Goal: Task Accomplishment & Management: Use online tool/utility

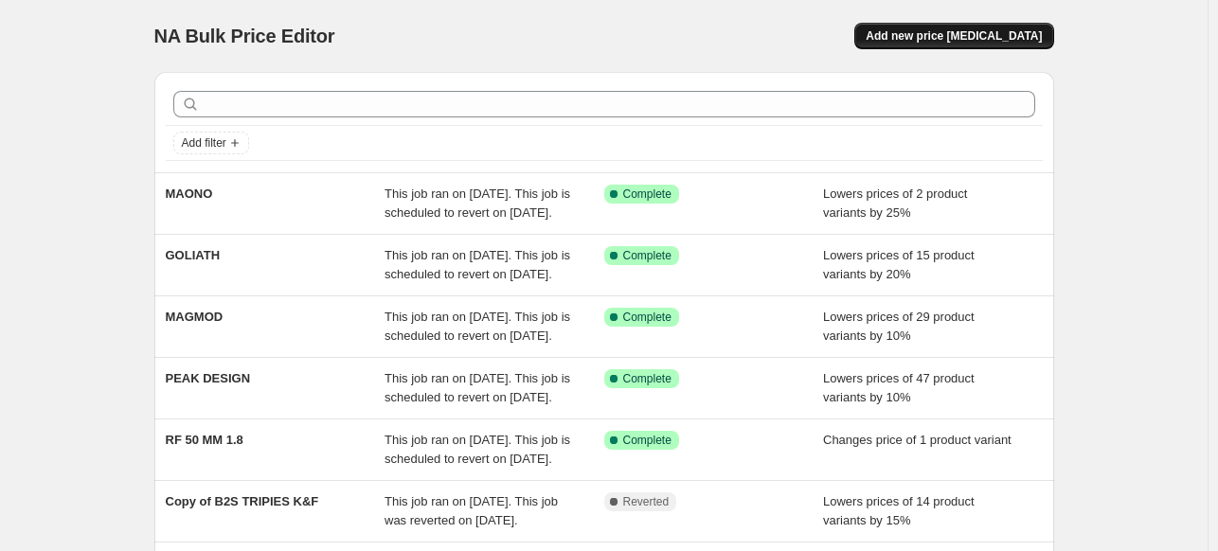
click at [958, 30] on span "Add new price [MEDICAL_DATA]" at bounding box center [954, 35] width 176 height 15
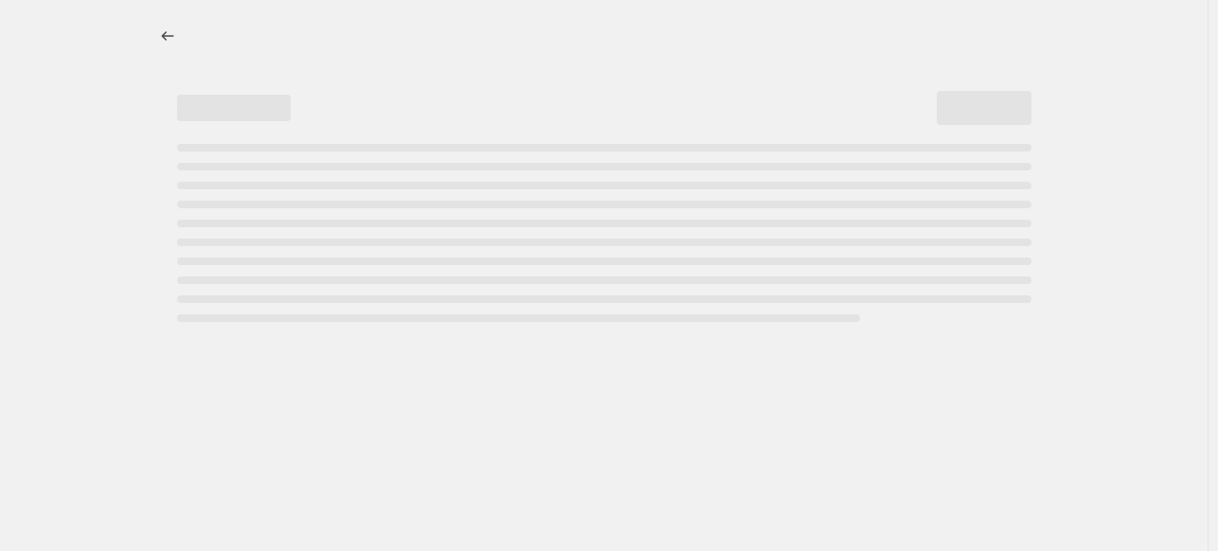
select select "percentage"
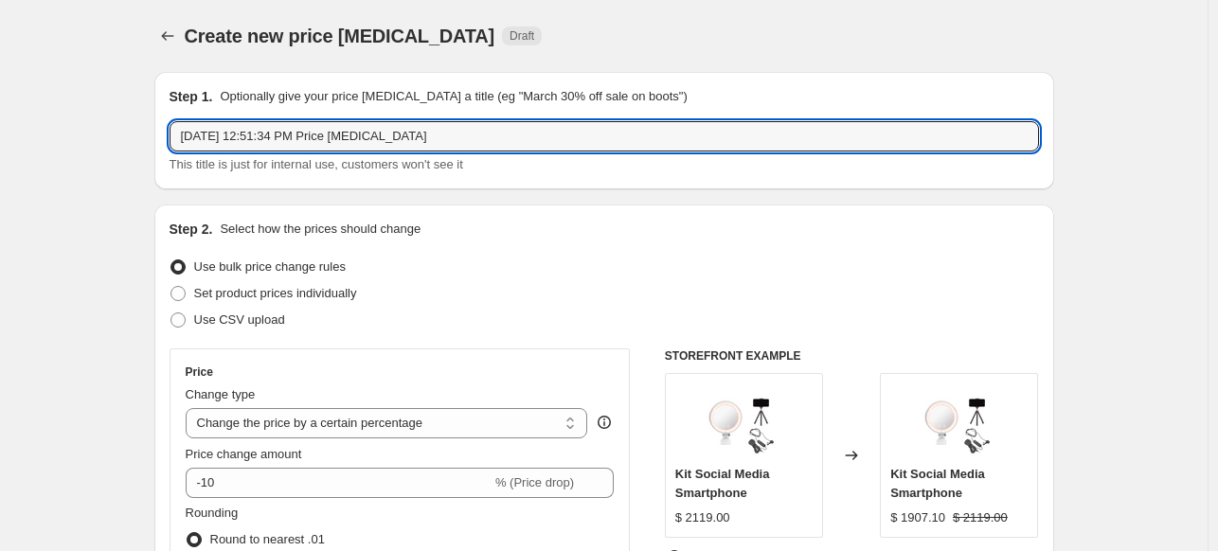
drag, startPoint x: 322, startPoint y: 120, endPoint x: 57, endPoint y: 90, distance: 267.0
type input "PROMO GOPRO"
click at [276, 294] on span "Set product prices individually" at bounding box center [275, 293] width 163 height 14
click at [171, 287] on input "Set product prices individually" at bounding box center [171, 286] width 1 height 1
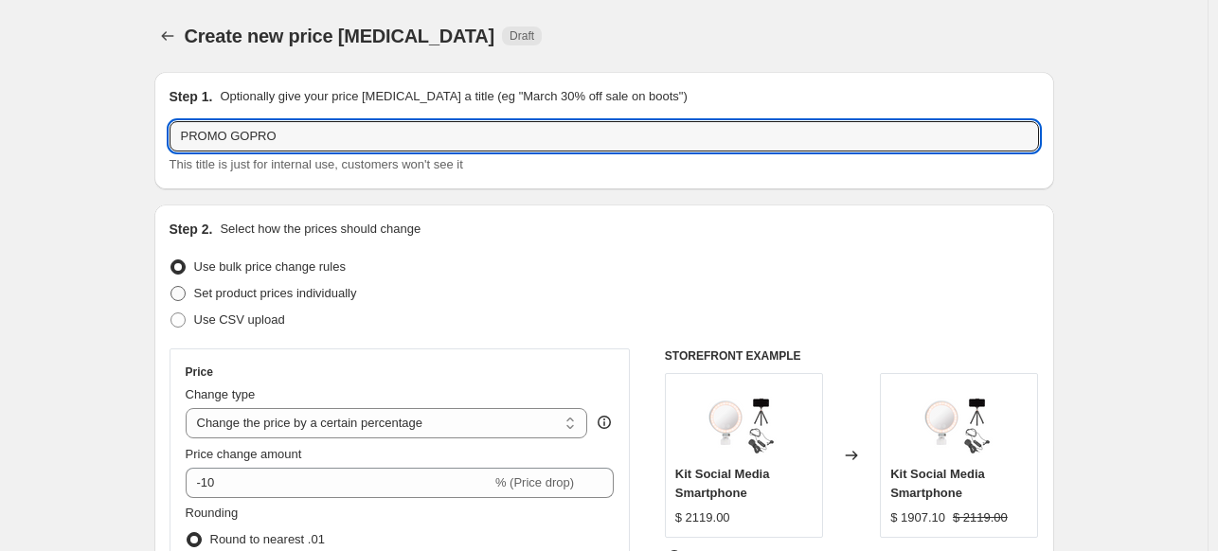
radio input "true"
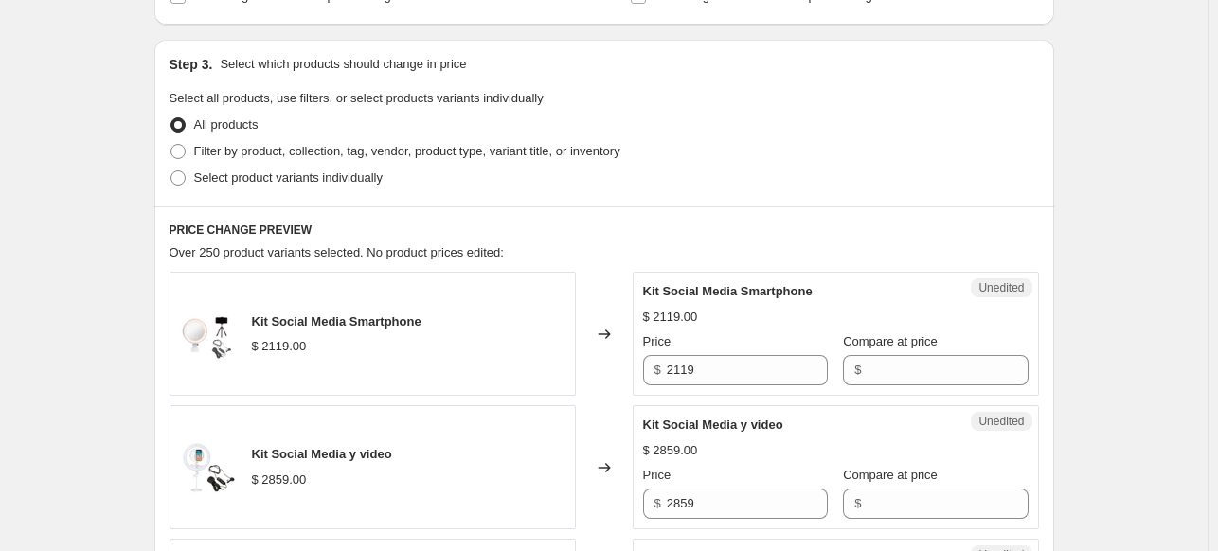
scroll to position [379, 0]
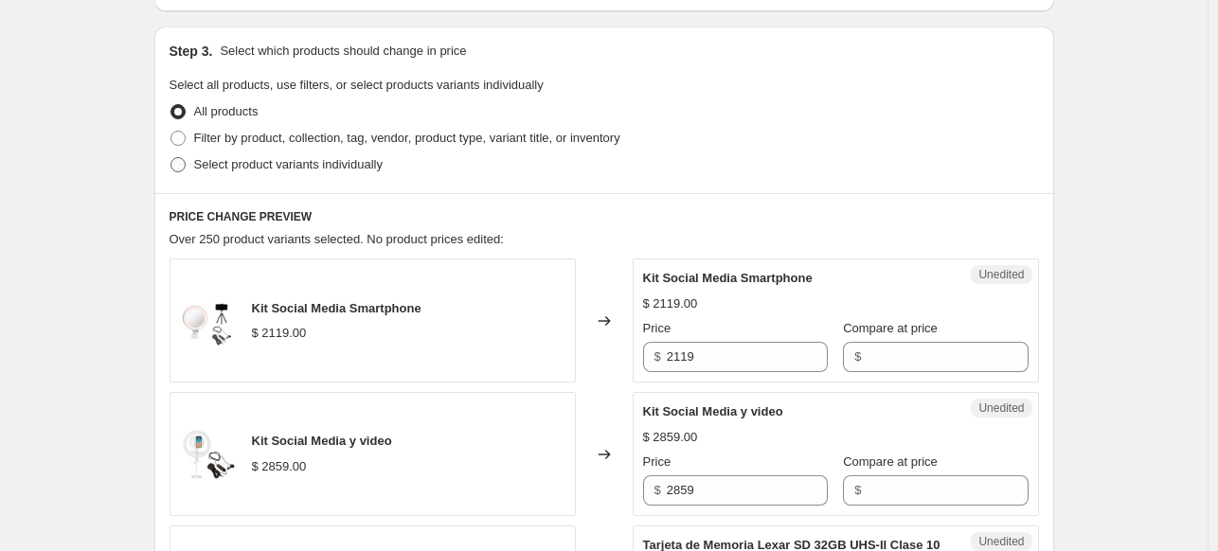
click at [339, 171] on span "Select product variants individually" at bounding box center [288, 164] width 189 height 14
click at [171, 158] on input "Select product variants individually" at bounding box center [171, 157] width 1 height 1
radio input "true"
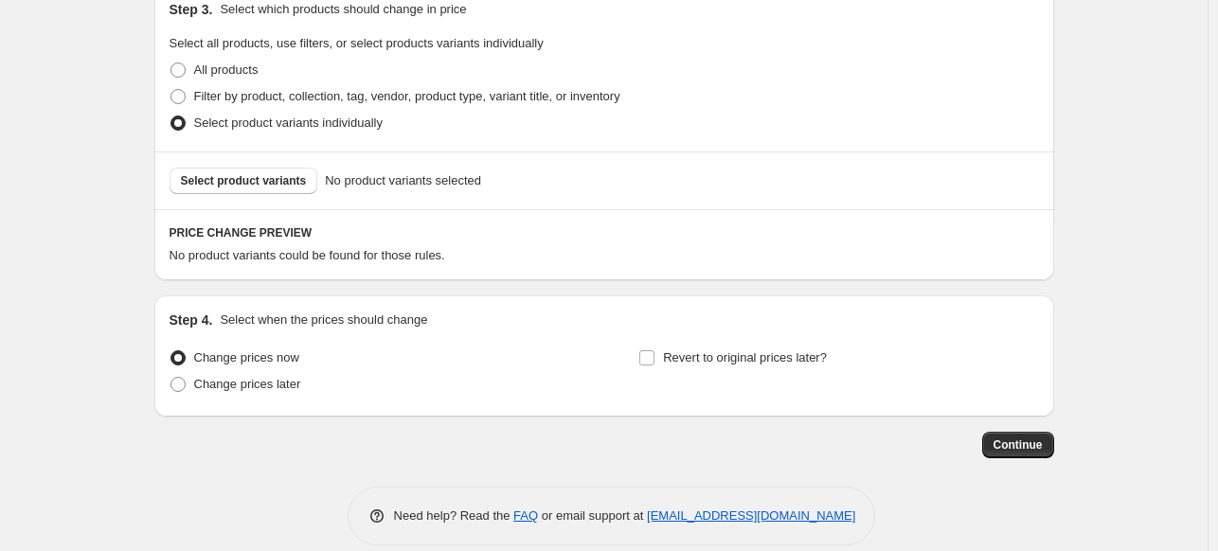
scroll to position [442, 0]
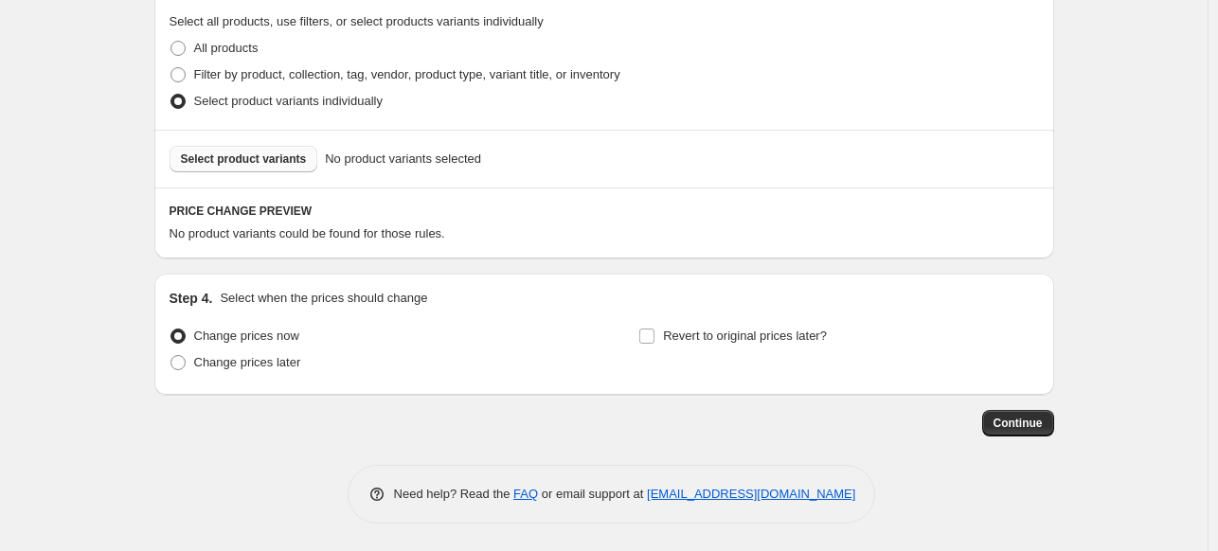
click at [279, 163] on span "Select product variants" at bounding box center [244, 159] width 126 height 15
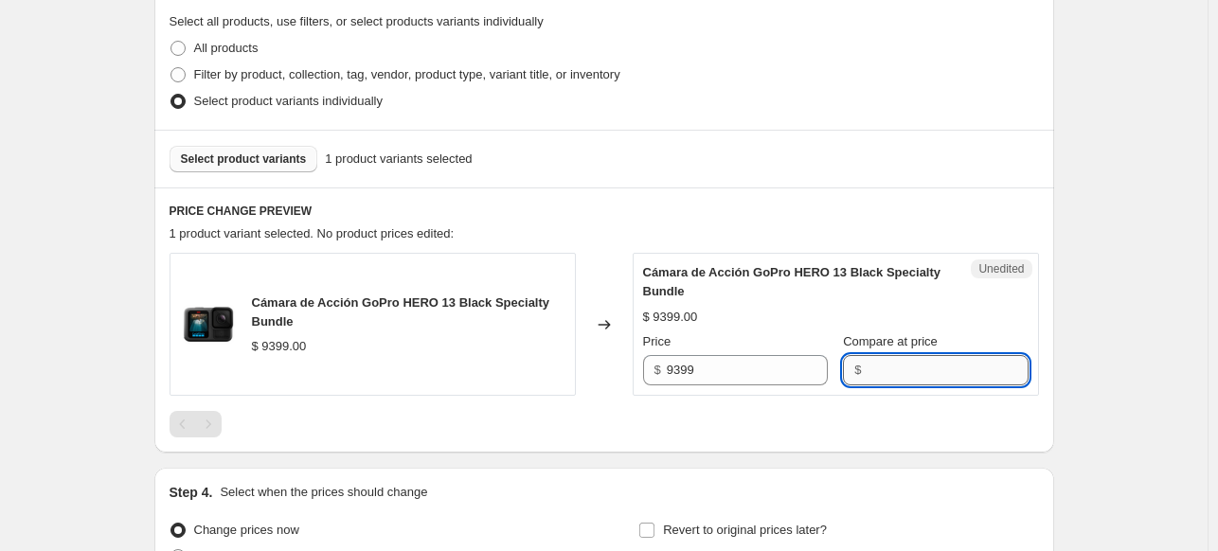
click at [911, 365] on input "Compare at price" at bounding box center [947, 370] width 161 height 30
type input "9399"
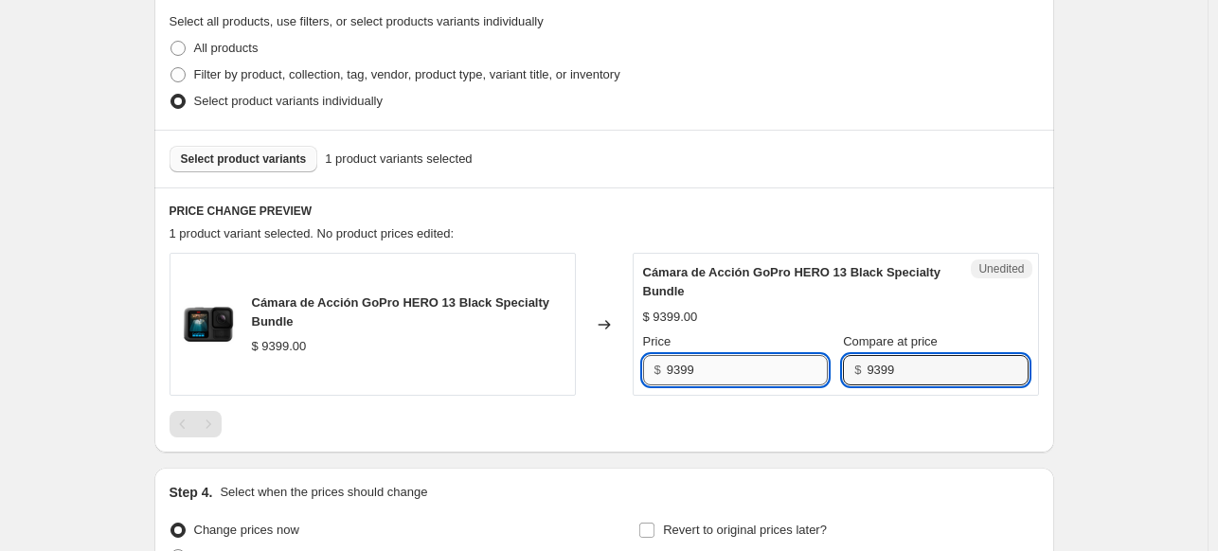
click at [728, 374] on input "9399" at bounding box center [747, 370] width 161 height 30
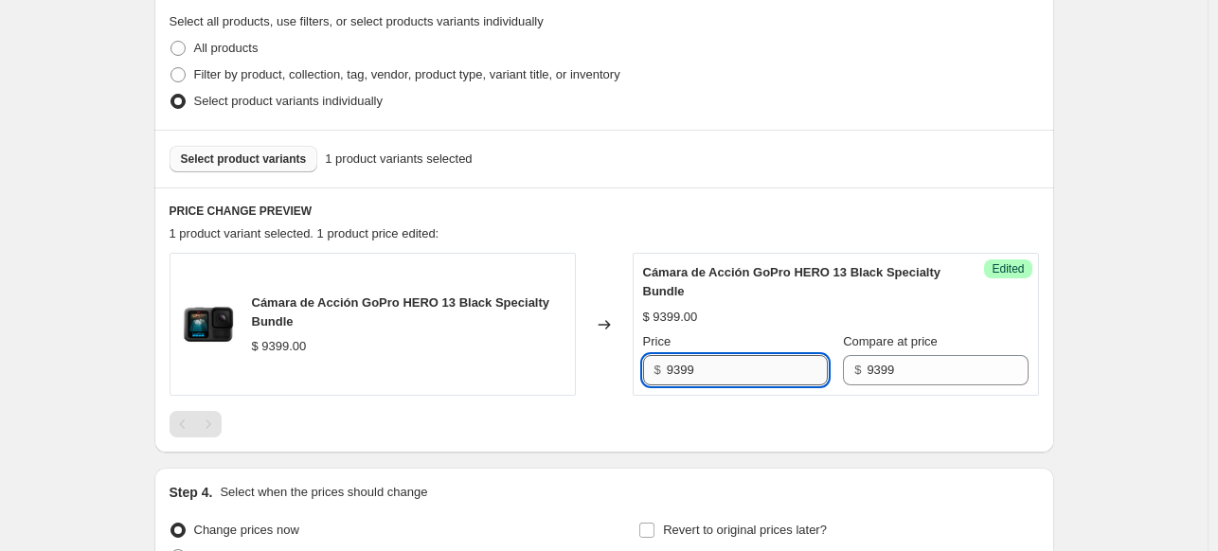
click at [728, 374] on input "9399" at bounding box center [747, 370] width 161 height 30
type input "7519"
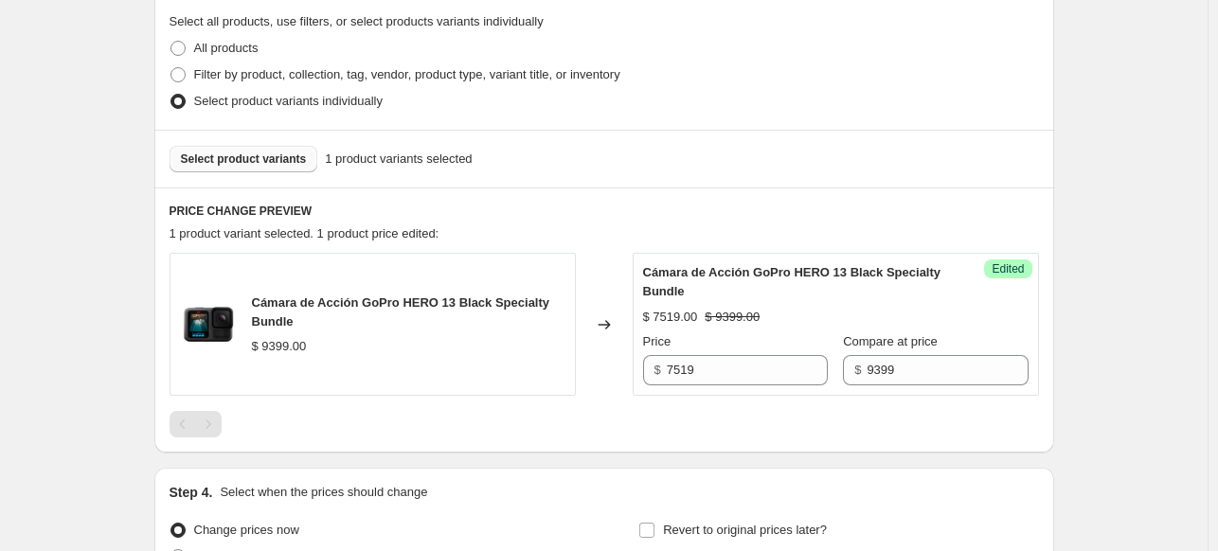
drag, startPoint x: 1118, startPoint y: 335, endPoint x: 989, endPoint y: 302, distance: 133.0
click at [1118, 335] on div "Create new price change job. This page is ready Create new price change job Dra…" at bounding box center [604, 152] width 1208 height 1189
click at [222, 158] on span "Select product variants" at bounding box center [244, 159] width 126 height 15
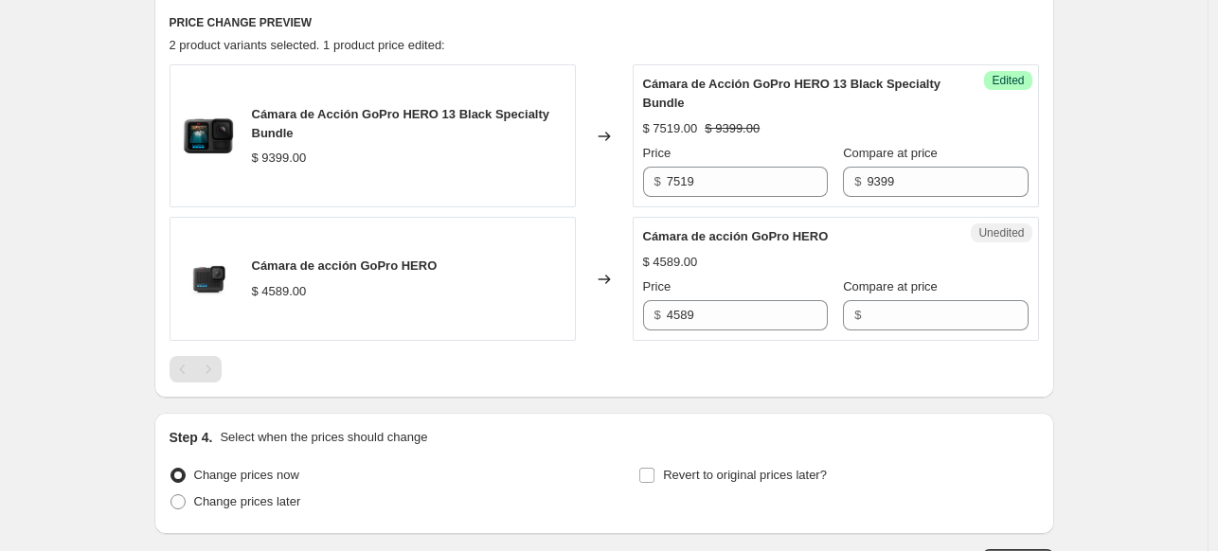
scroll to position [632, 0]
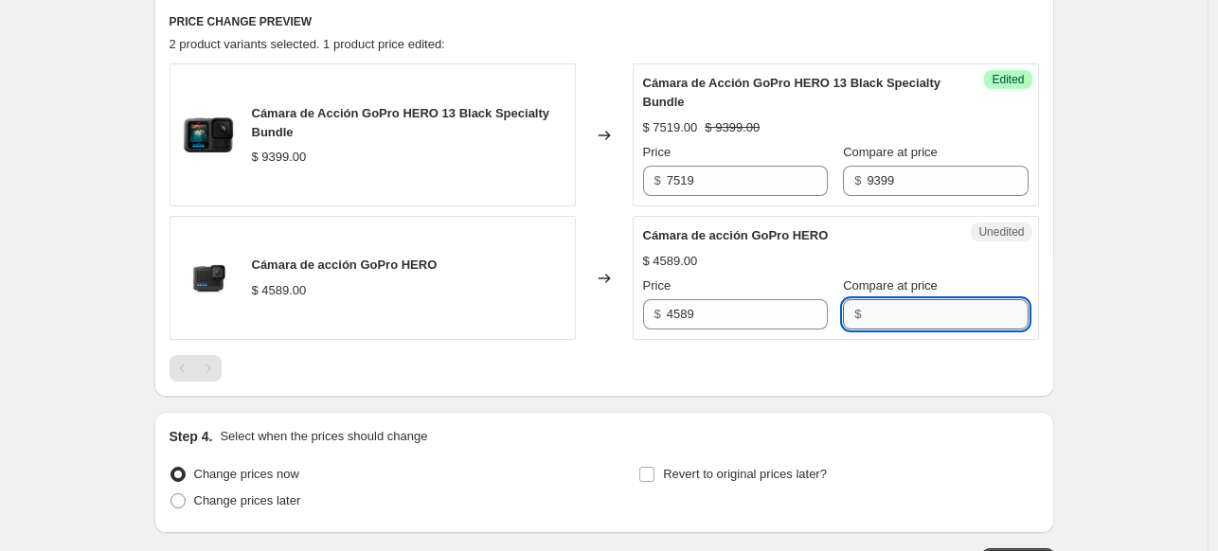
click at [886, 316] on input "Compare at price" at bounding box center [947, 314] width 161 height 30
type input "4589"
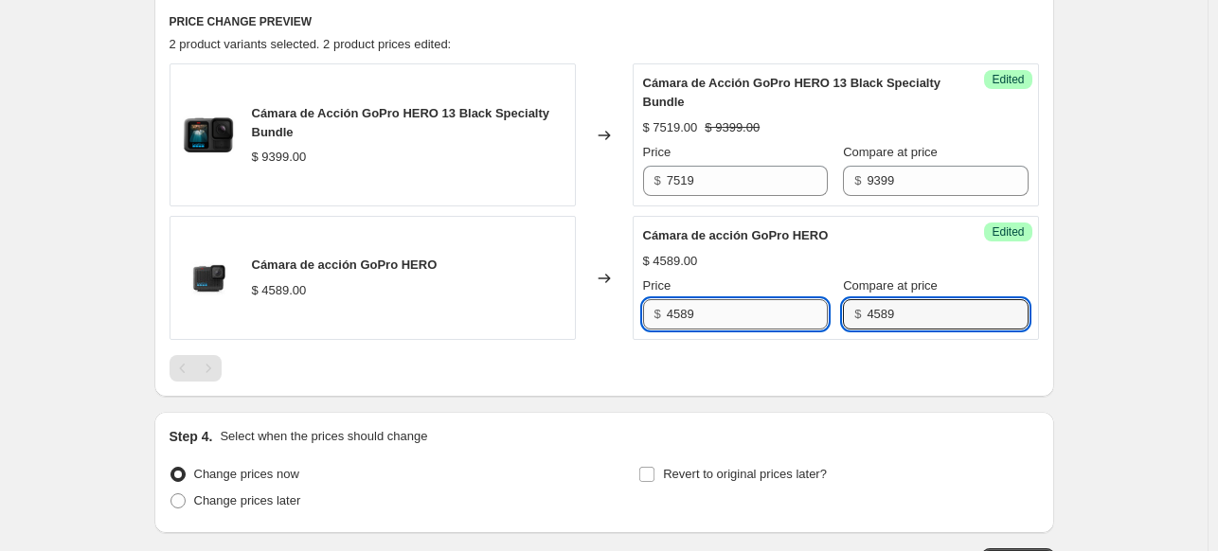
click at [693, 321] on input "4589" at bounding box center [747, 314] width 161 height 30
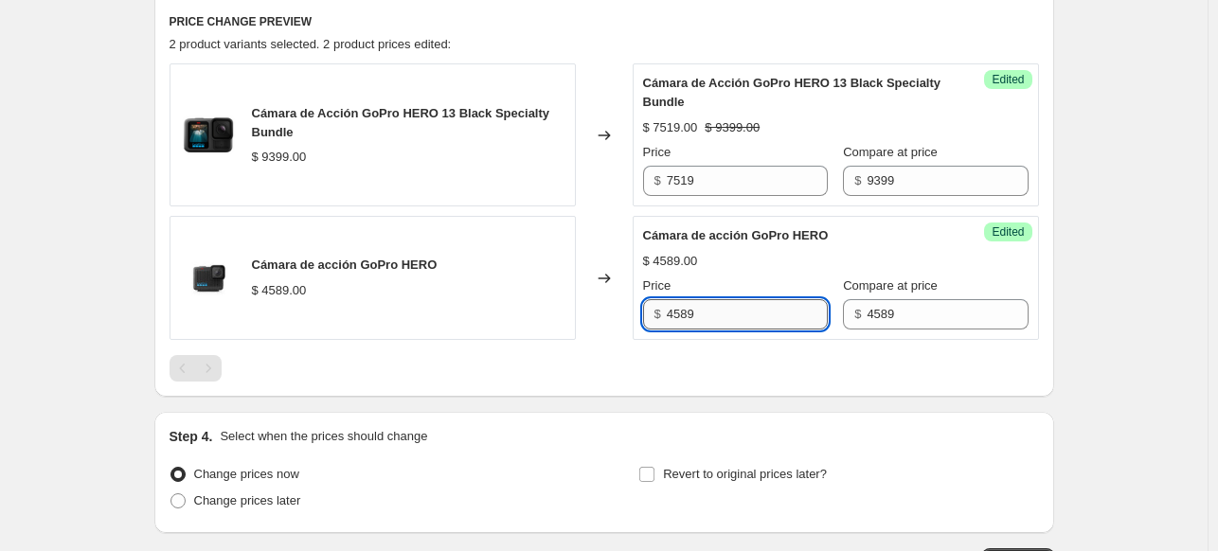
click at [694, 321] on input "4589" at bounding box center [747, 314] width 161 height 30
click at [695, 321] on input "4589" at bounding box center [747, 314] width 161 height 30
type input "3669"
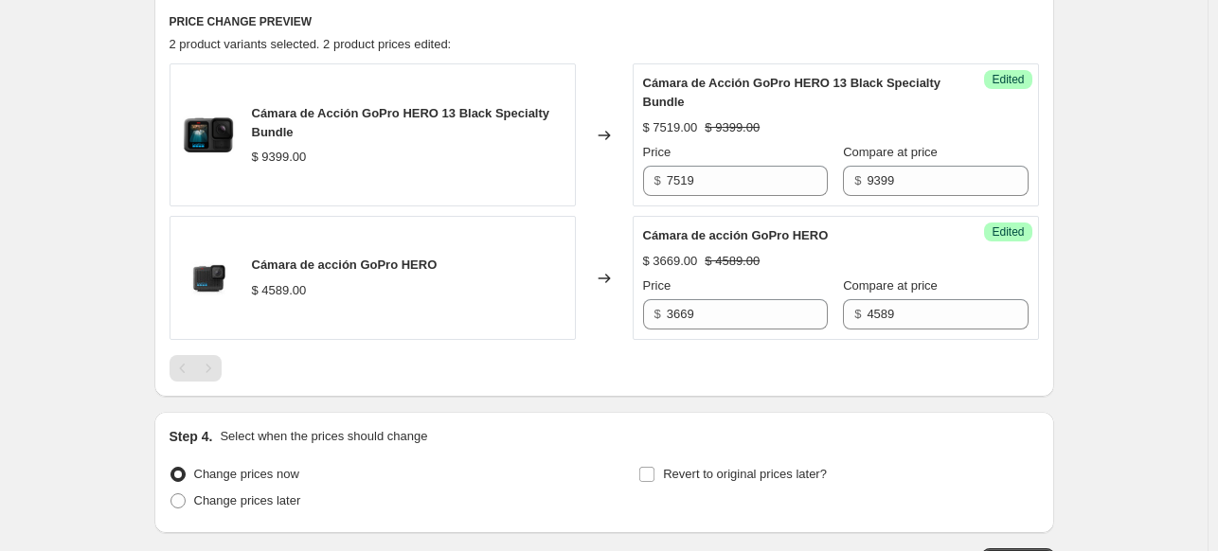
click at [1104, 284] on div "Create new price change job. This page is ready Create new price change job Dra…" at bounding box center [604, 29] width 1208 height 1323
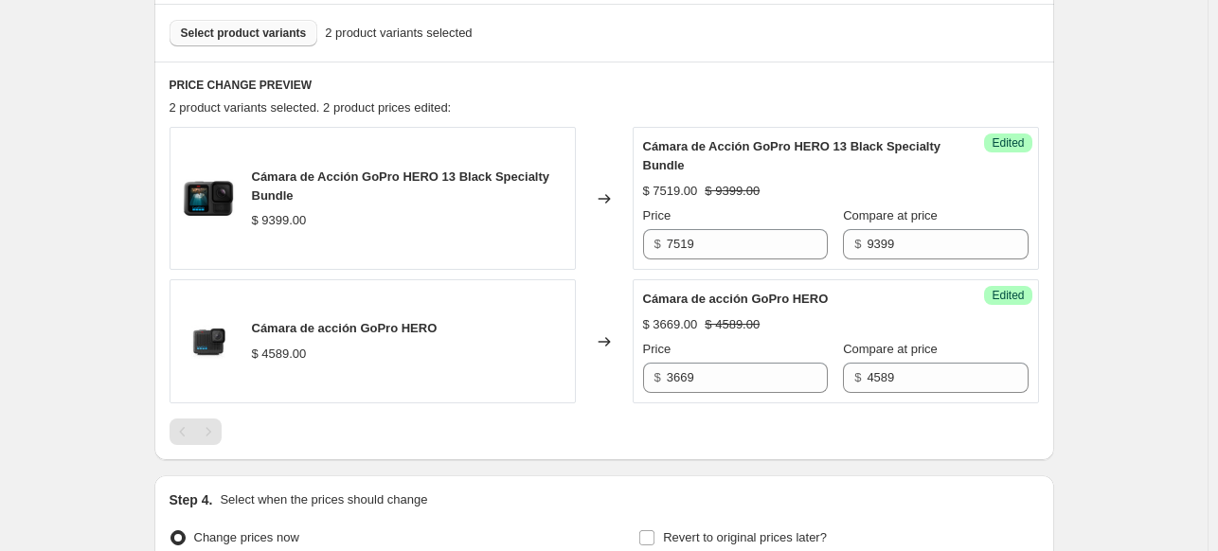
scroll to position [442, 0]
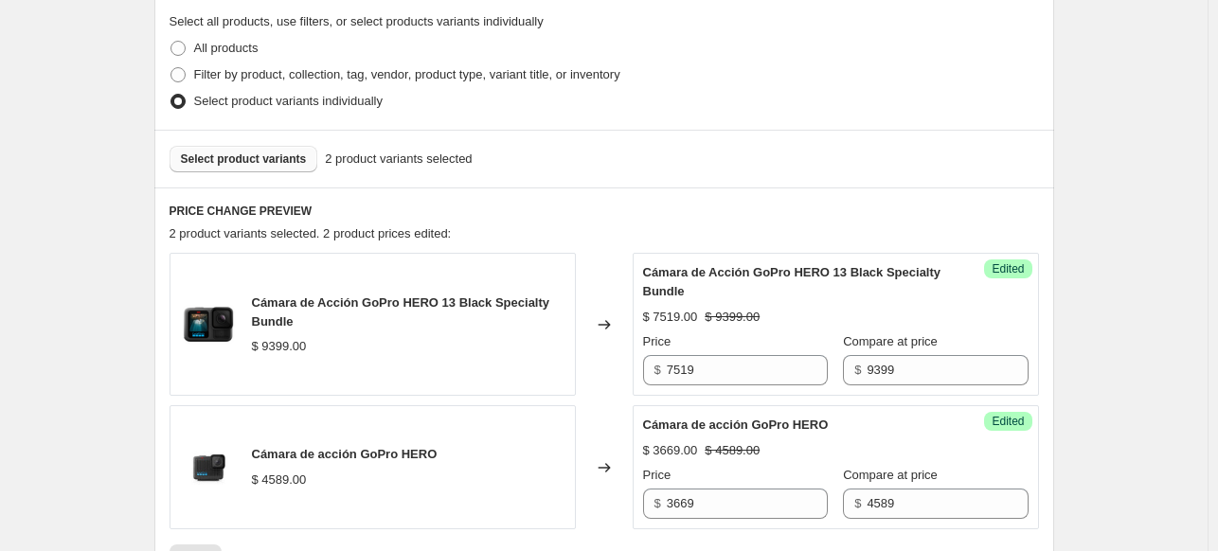
click at [299, 161] on span "Select product variants" at bounding box center [244, 159] width 126 height 15
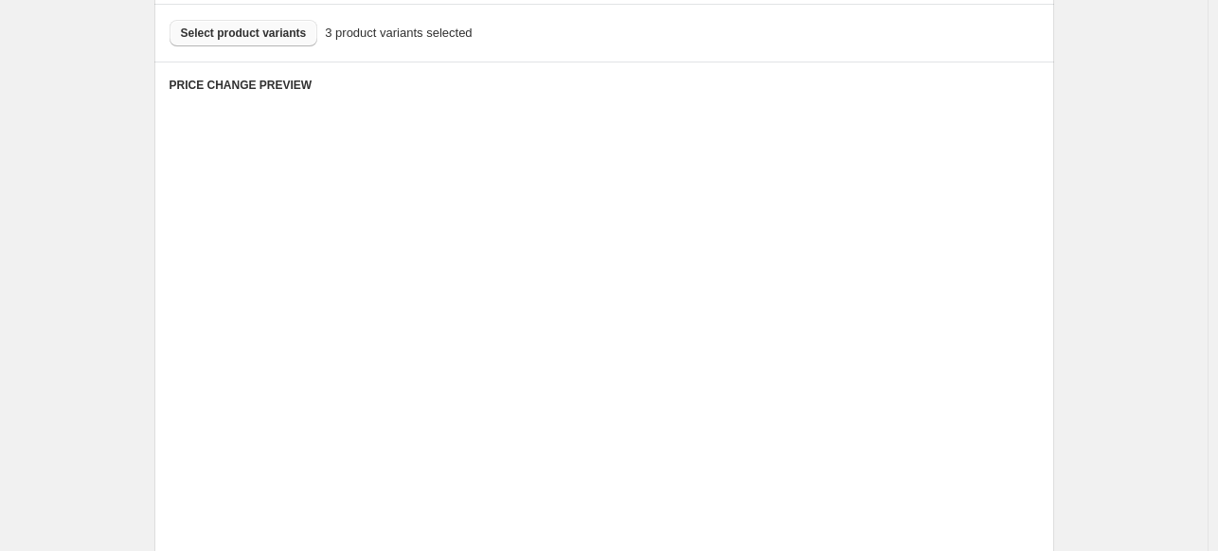
scroll to position [632, 0]
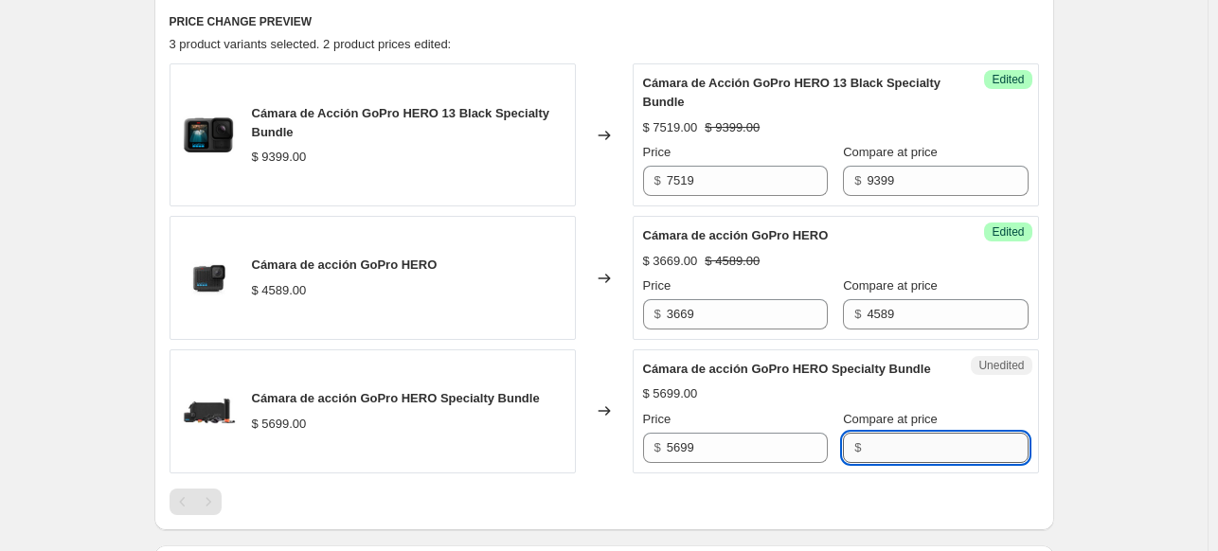
click at [867, 451] on input "Compare at price" at bounding box center [947, 448] width 161 height 30
type input "5699"
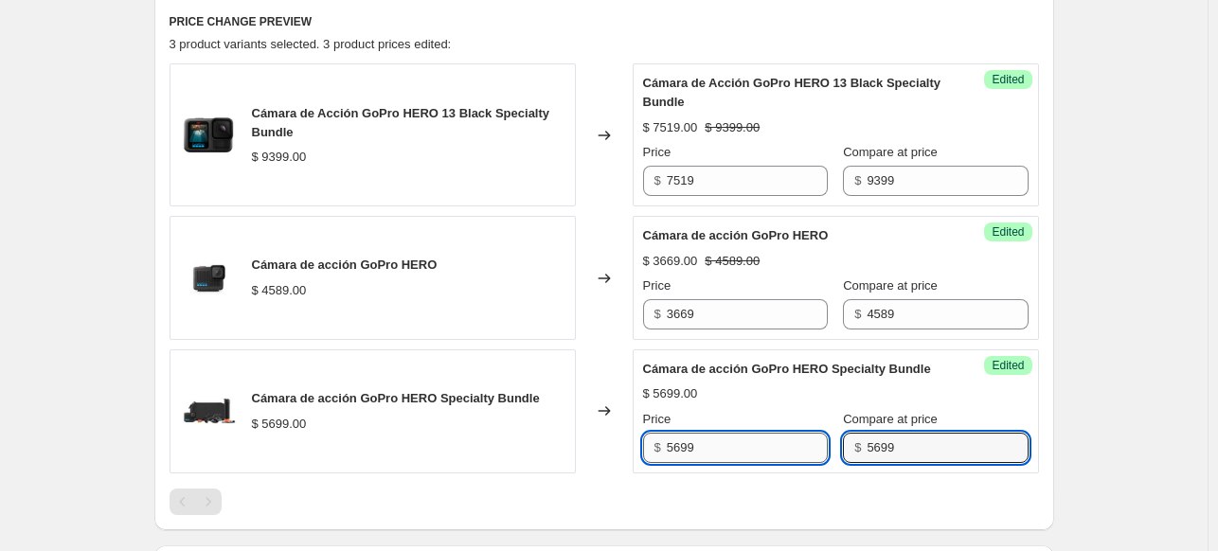
click at [678, 463] on input "5699" at bounding box center [747, 448] width 161 height 30
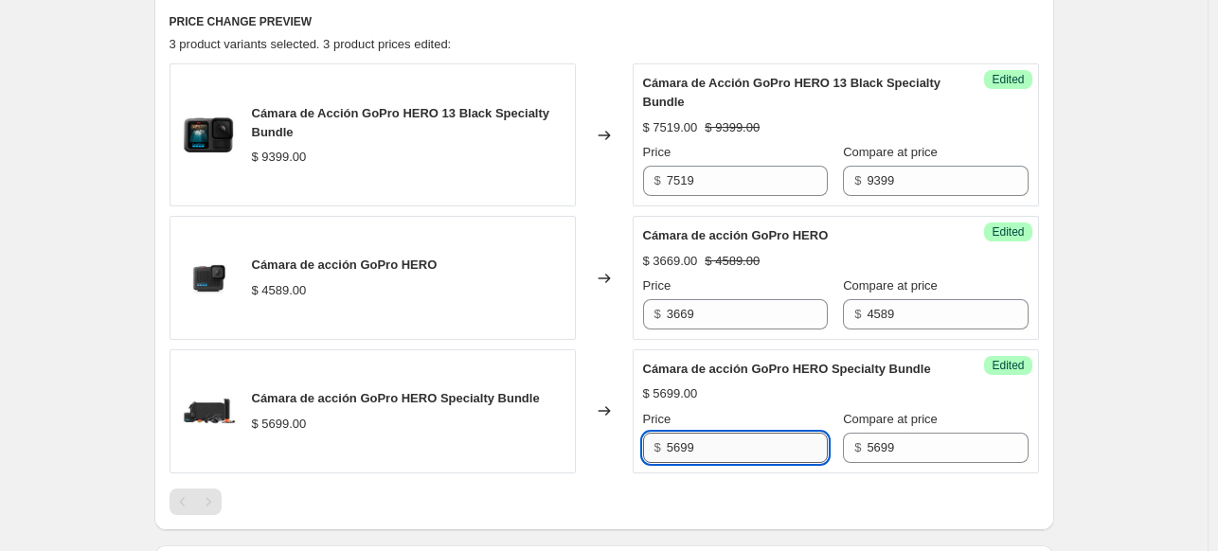
drag, startPoint x: 678, startPoint y: 469, endPoint x: 687, endPoint y: 454, distance: 17.4
click at [678, 463] on input "5699" at bounding box center [747, 448] width 161 height 30
type input "3999"
click at [1077, 375] on div "Create new price change job. This page is ready Create new price change job Dra…" at bounding box center [605, 96] width 946 height 1456
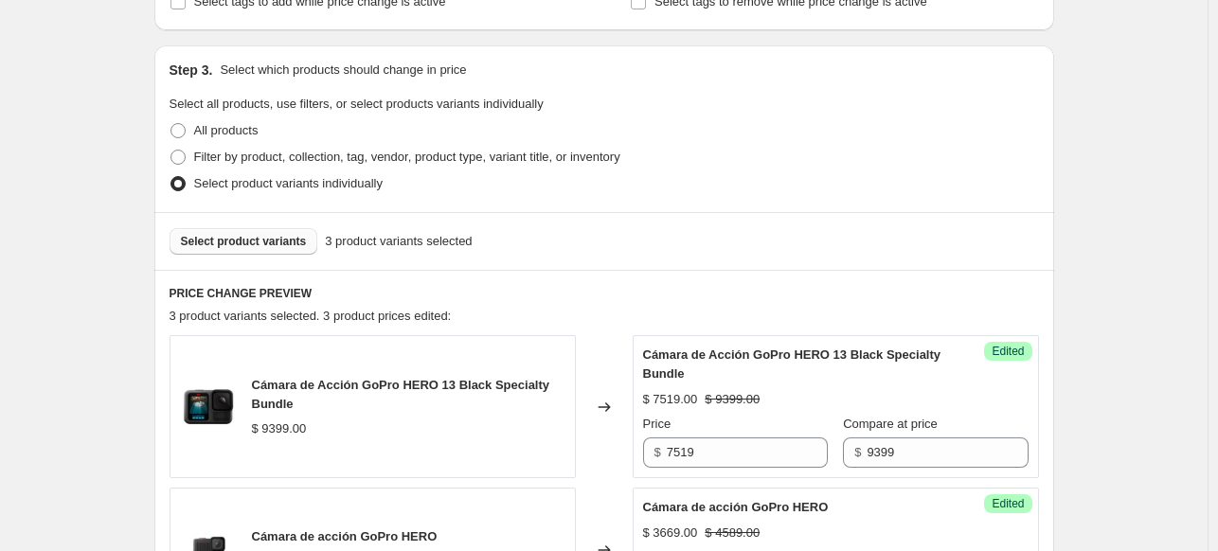
scroll to position [348, 0]
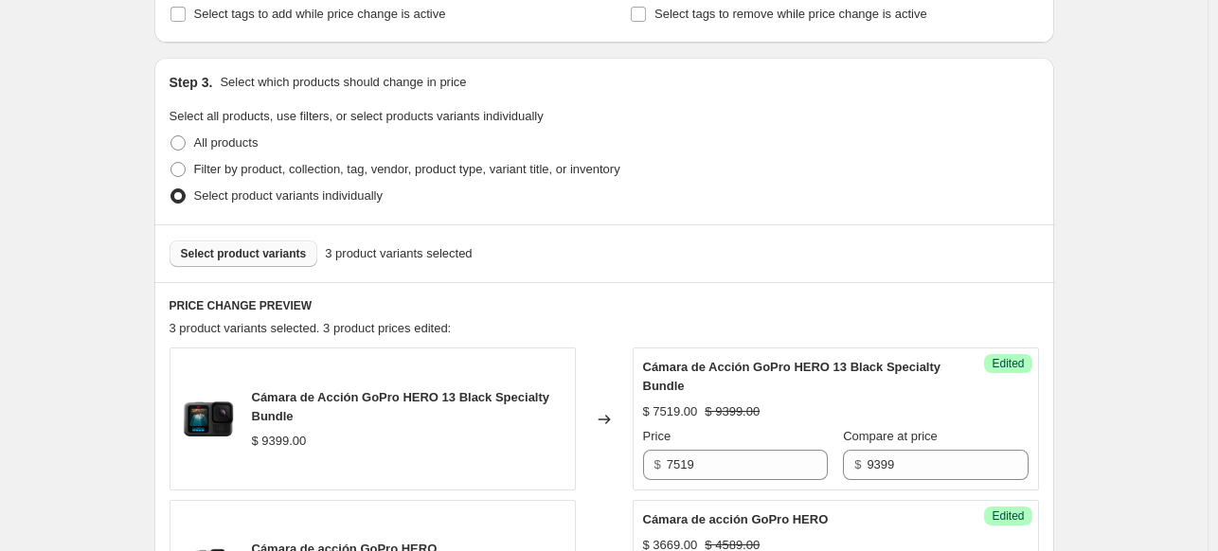
click at [228, 257] on span "Select product variants" at bounding box center [244, 253] width 126 height 15
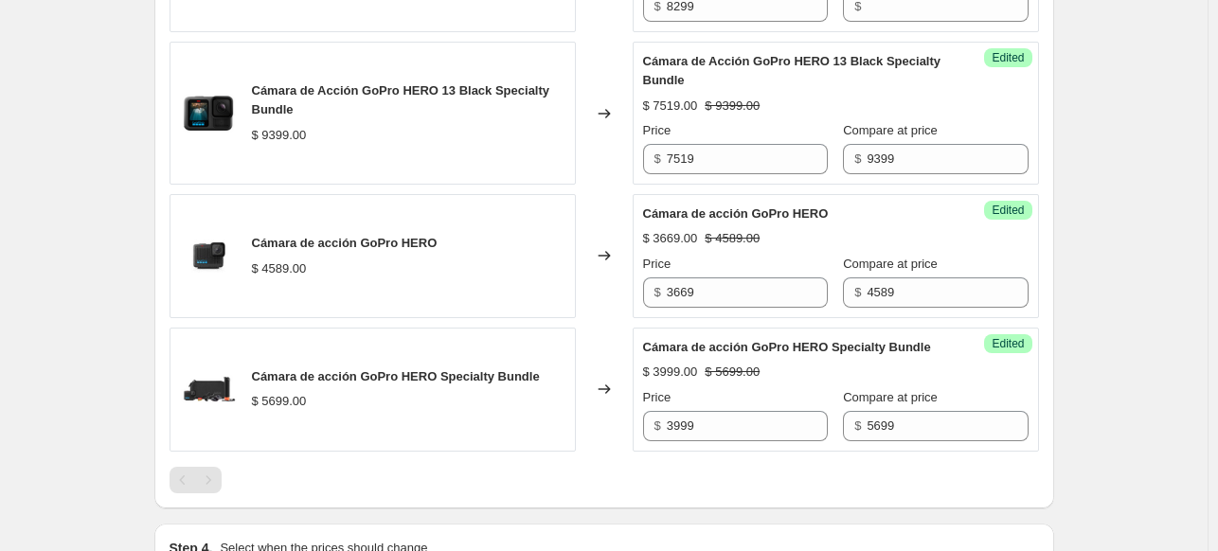
scroll to position [632, 0]
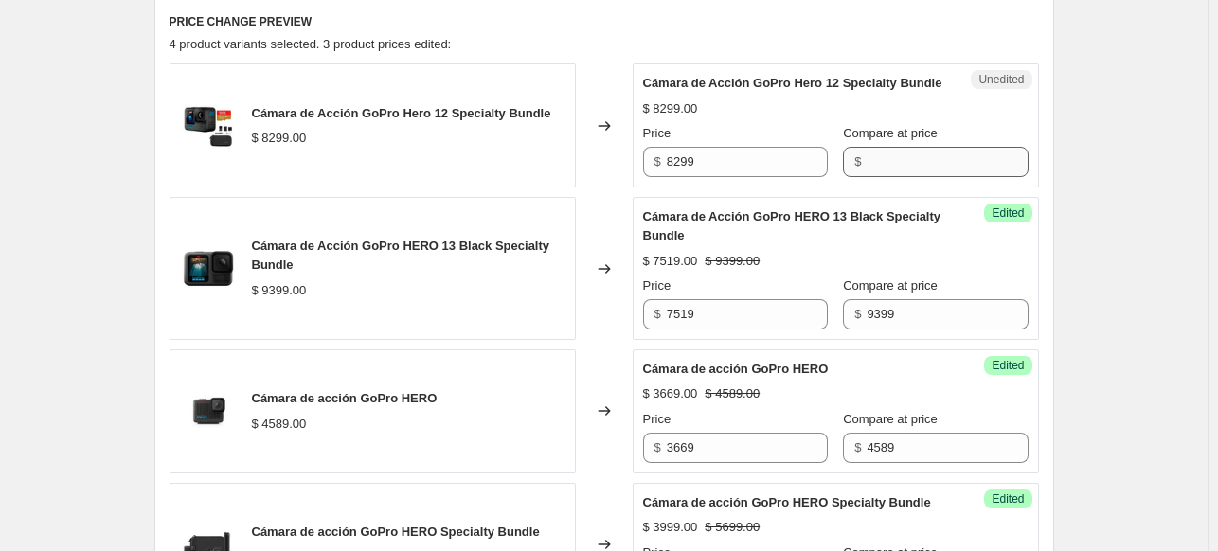
click at [870, 188] on div "Unedited Cámara de Acción GoPro Hero 12 Specialty Bundle $ 8299.00 Price $ 8299…" at bounding box center [836, 125] width 406 height 124
click at [872, 177] on input "Compare at price" at bounding box center [947, 162] width 161 height 30
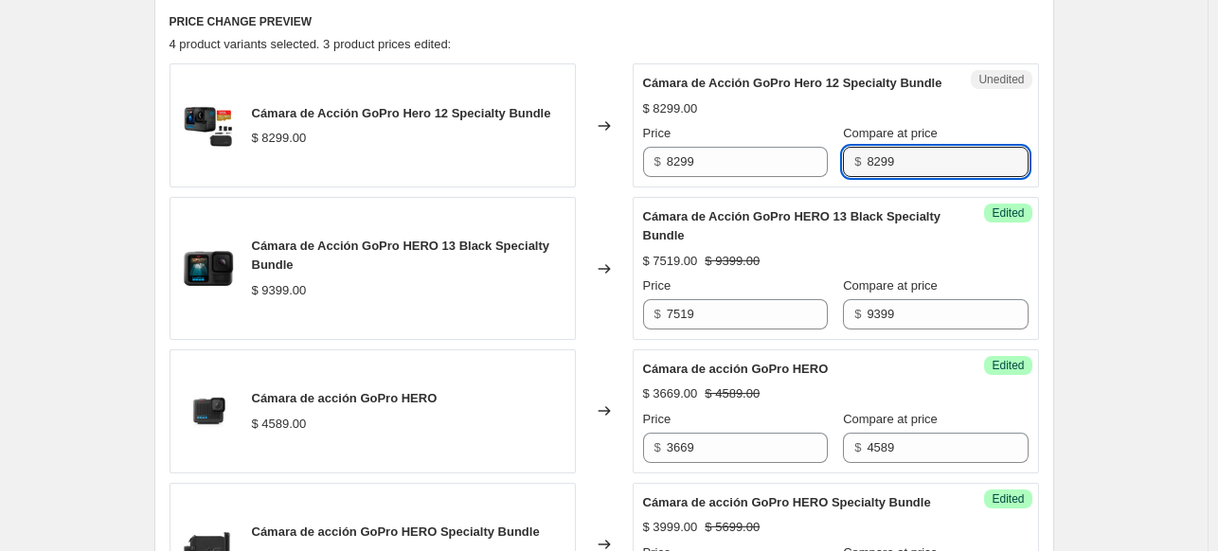
type input "8299"
click at [656, 177] on div "$ 8299" at bounding box center [735, 162] width 185 height 30
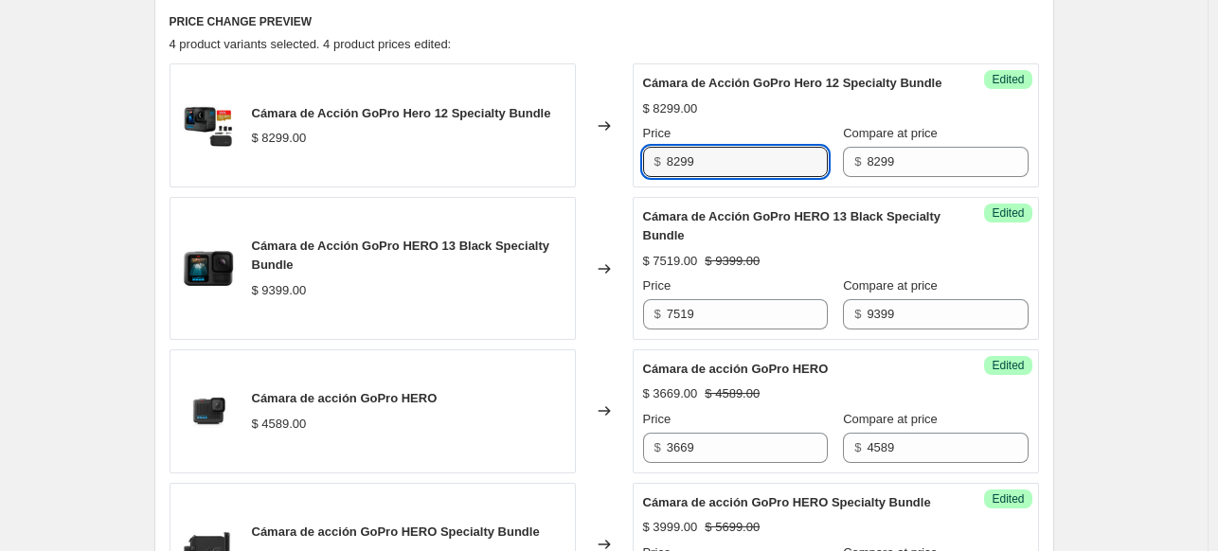
click at [669, 170] on div "$ 8299" at bounding box center [735, 162] width 185 height 30
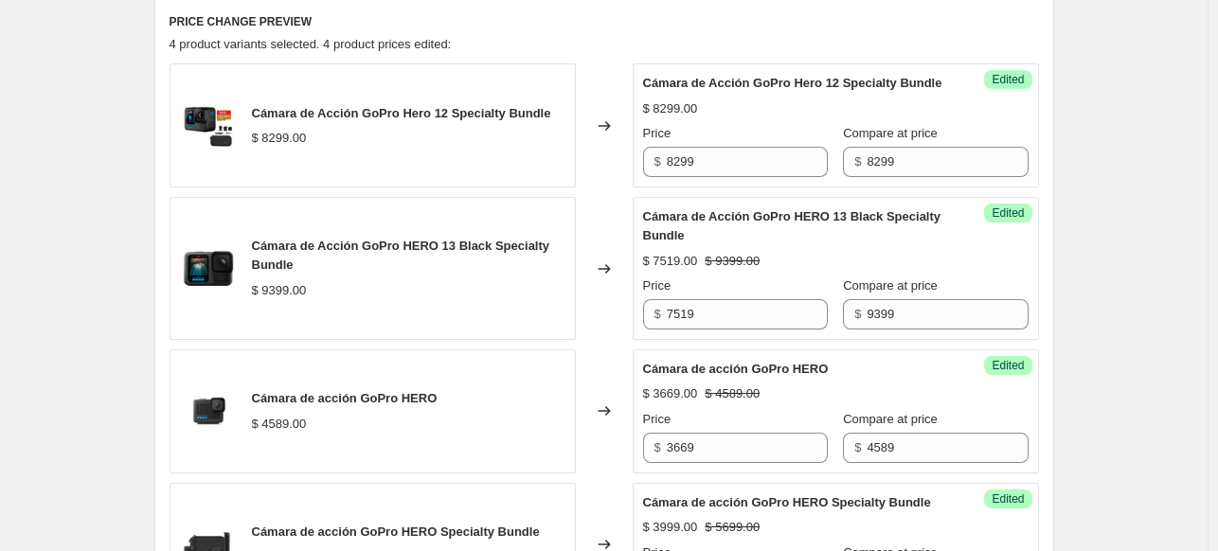
click at [669, 170] on div "$ 8299" at bounding box center [735, 162] width 185 height 30
click at [693, 177] on input "8299" at bounding box center [747, 162] width 161 height 30
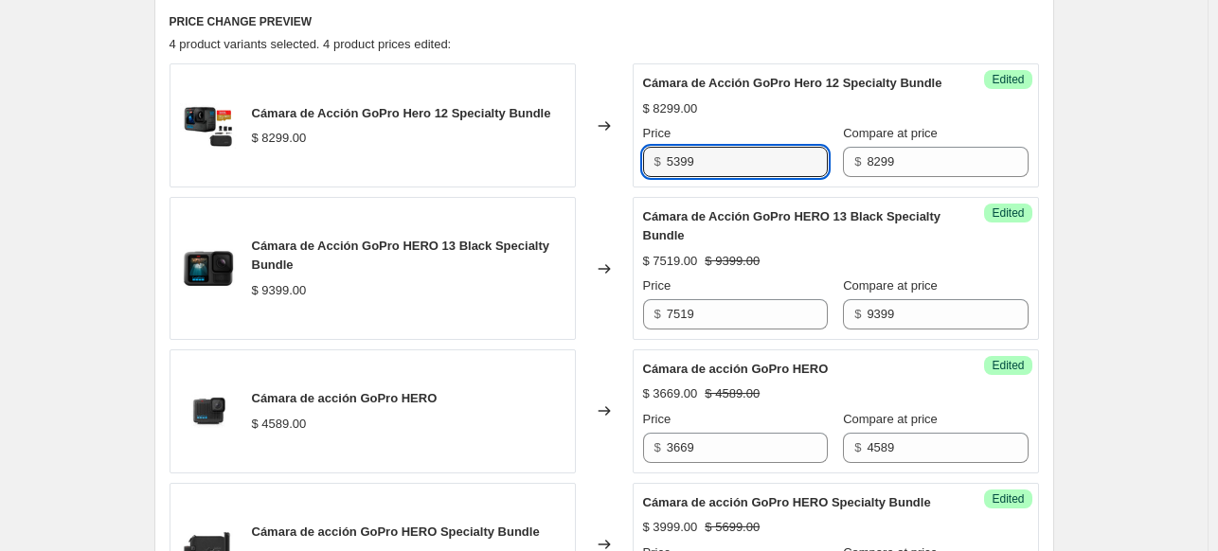
type input "5399"
click at [1092, 139] on div "Create new price change job. This page is ready Create new price change job Dra…" at bounding box center [604, 163] width 1208 height 1590
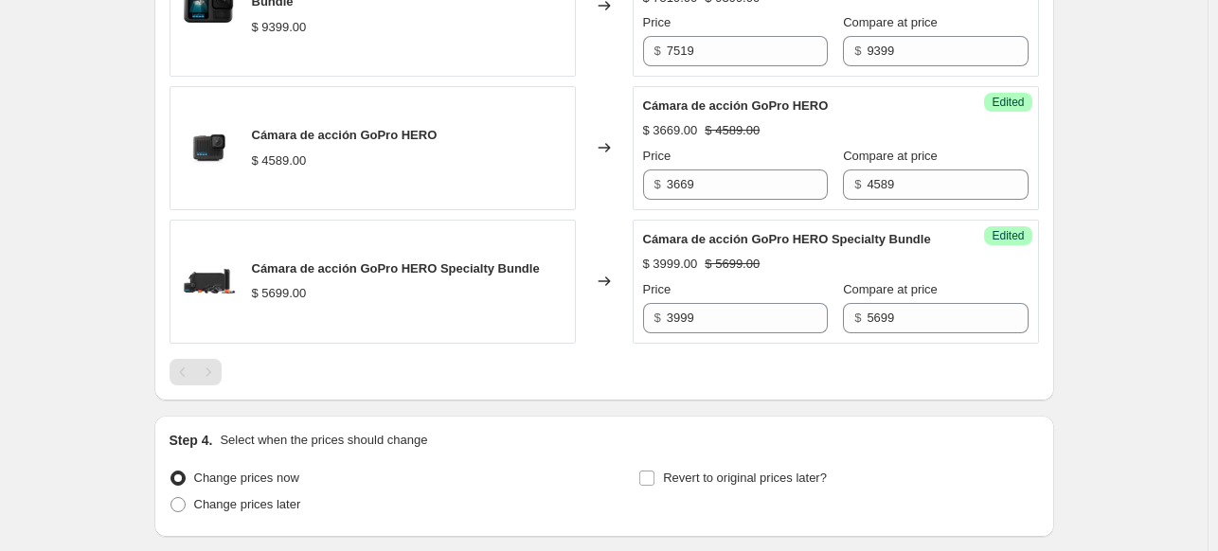
scroll to position [1072, 0]
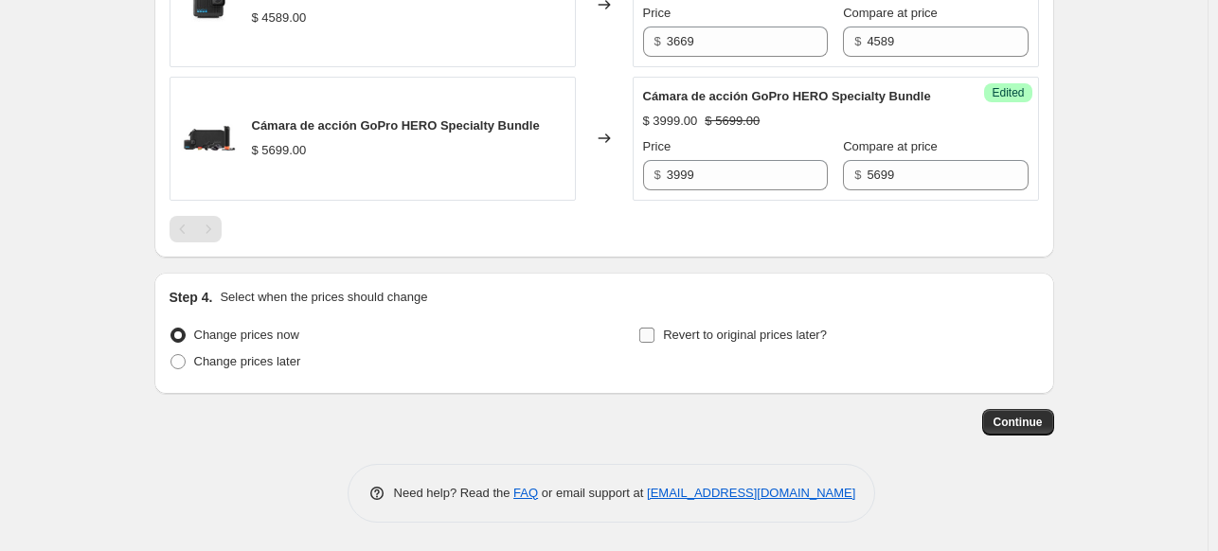
click at [664, 323] on label "Revert to original prices later?" at bounding box center [733, 335] width 189 height 27
click at [655, 328] on input "Revert to original prices later?" at bounding box center [646, 335] width 15 height 15
checkbox input "true"
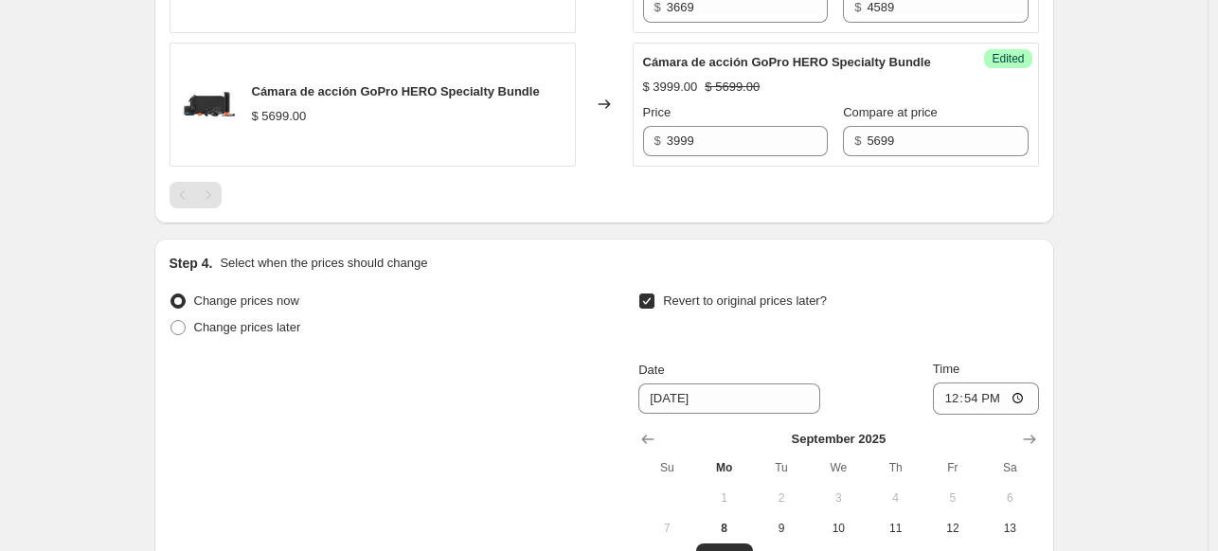
scroll to position [1262, 0]
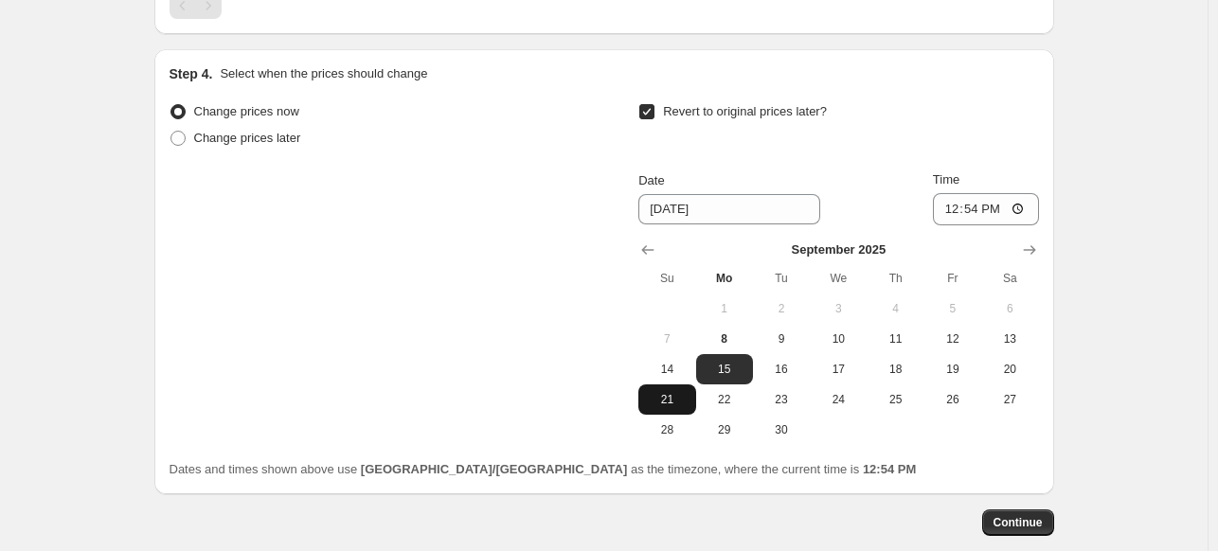
click at [675, 407] on span "21" at bounding box center [667, 399] width 42 height 15
type input "9/21/2025"
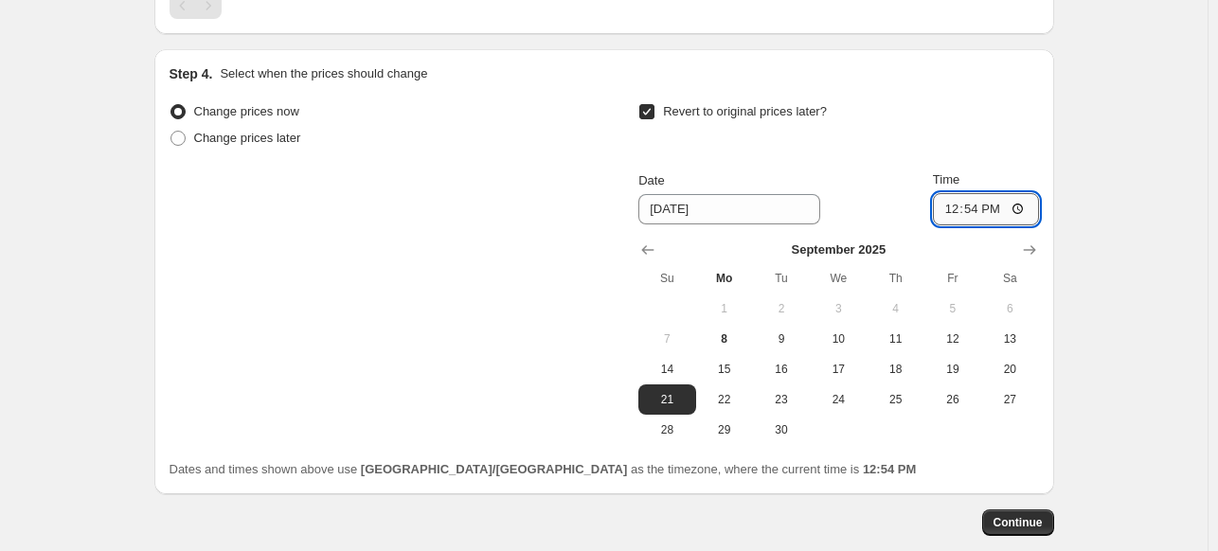
click at [960, 225] on input "12:54" at bounding box center [986, 209] width 106 height 32
type input "23:59"
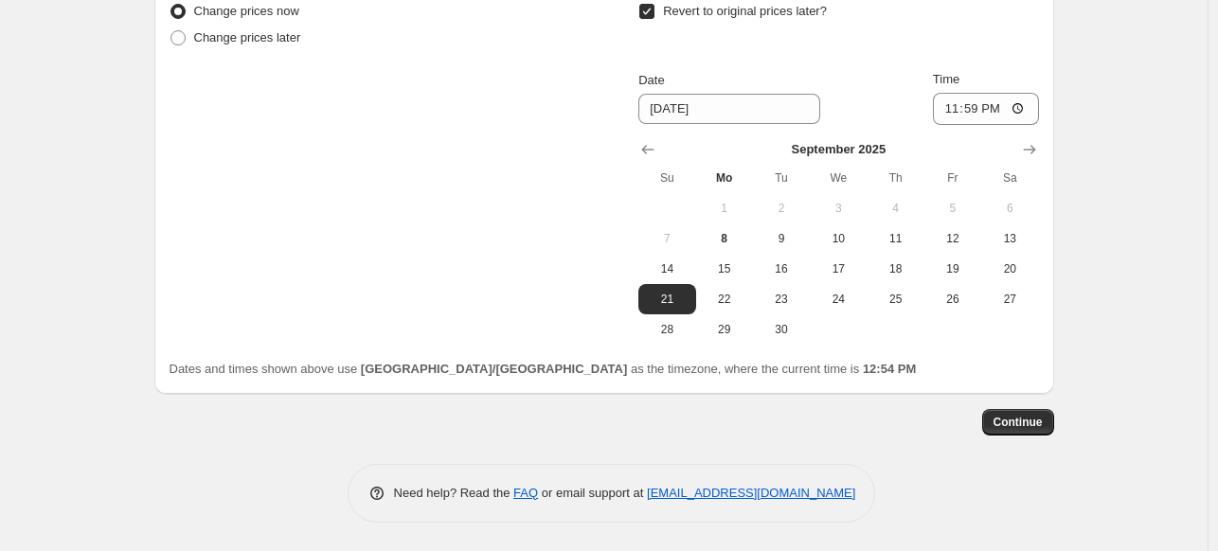
scroll to position [1397, 0]
click at [1021, 423] on span "Continue" at bounding box center [1018, 422] width 49 height 15
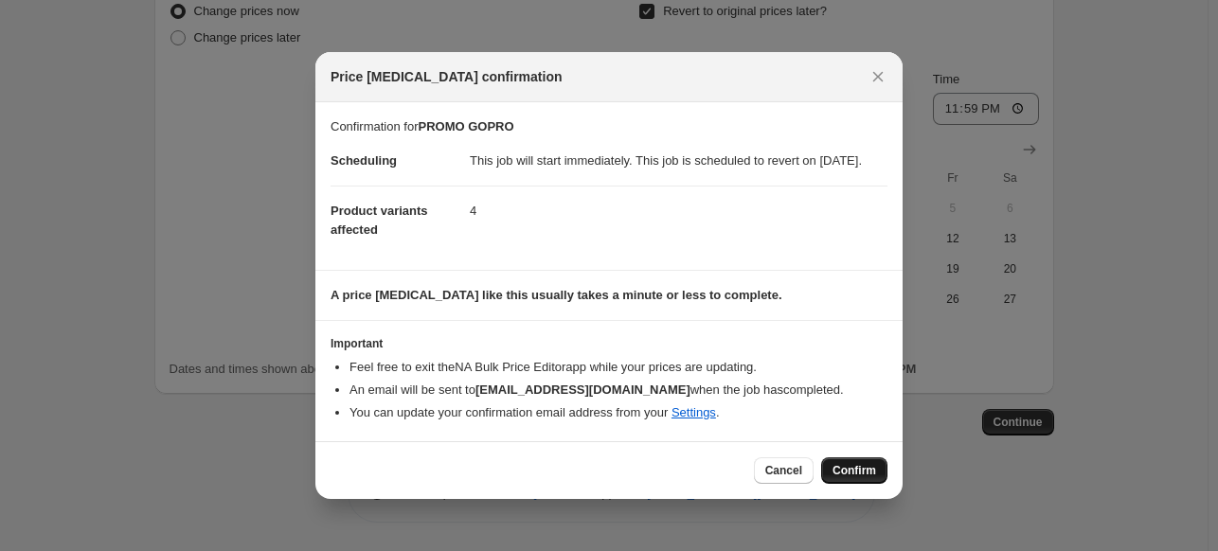
click at [853, 469] on button "Confirm" at bounding box center [854, 471] width 66 height 27
